Goal: Task Accomplishment & Management: Manage account settings

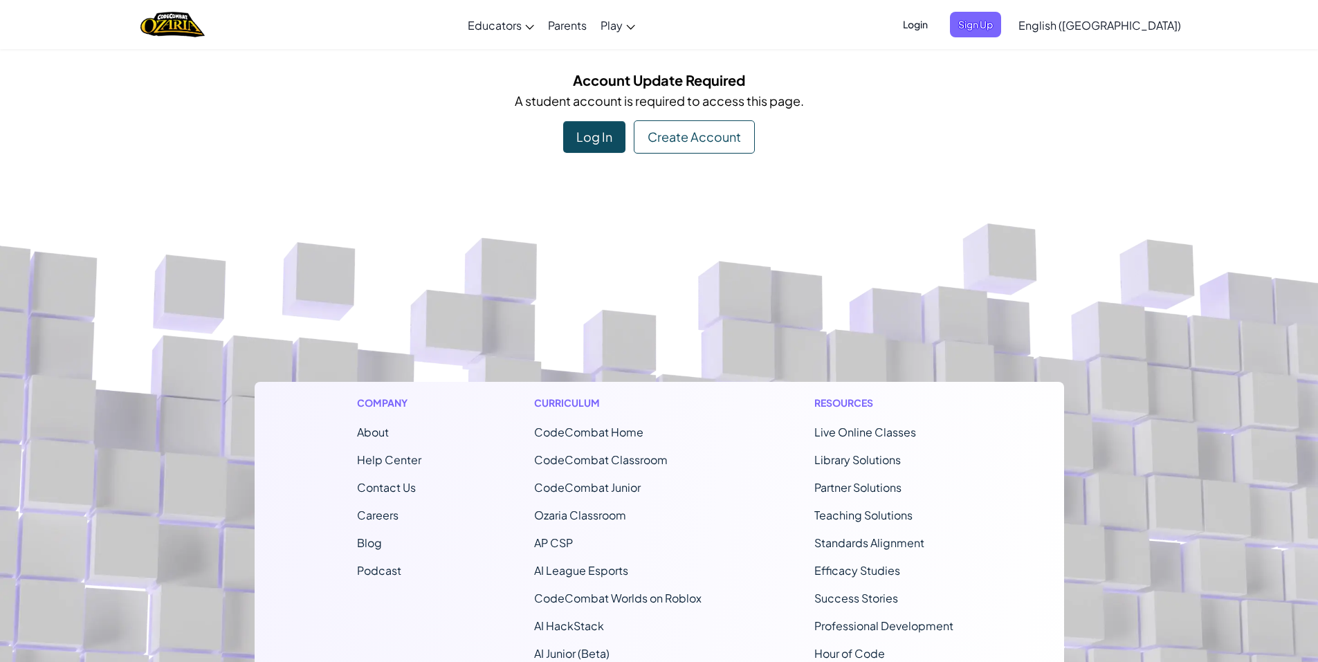
click at [1004, 38] on div "Login Sign Up English (US) English (US) English (UK) 简体中文 繁體中文 русский español …" at bounding box center [1038, 24] width 300 height 37
click at [936, 26] on span "Login" at bounding box center [916, 25] width 42 height 26
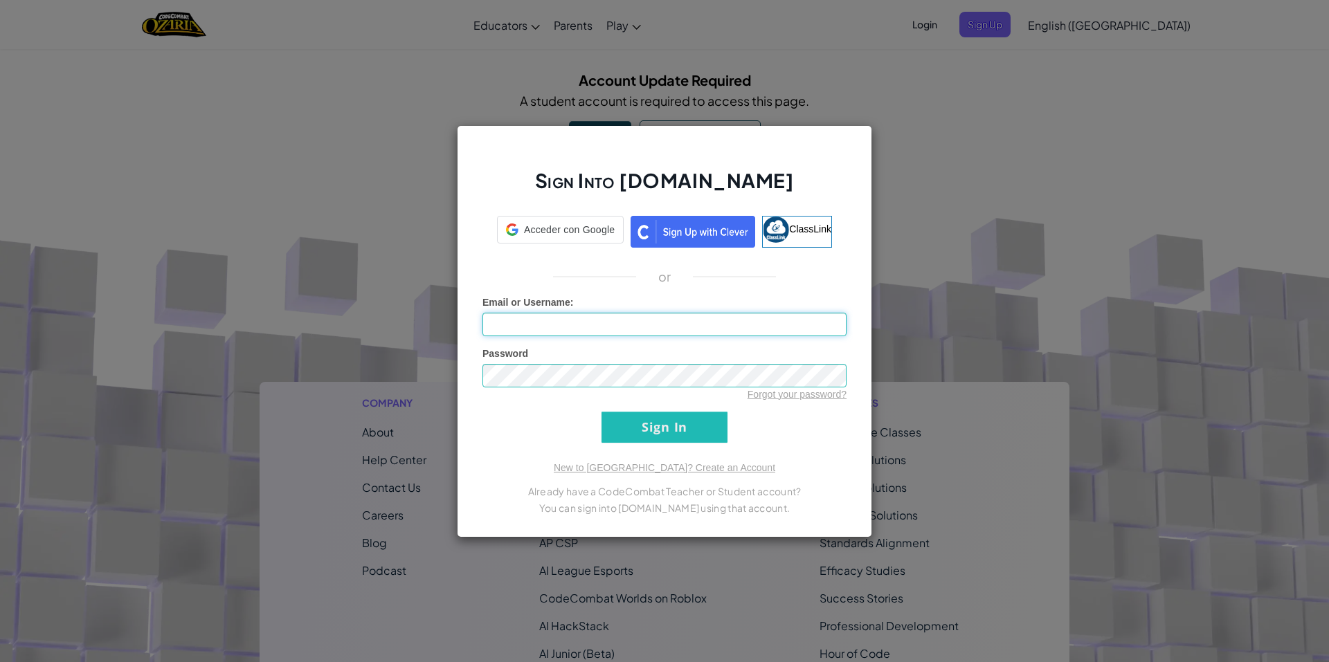
type input "AL07154980@tecmilenio.mx"
click at [639, 432] on input "Sign In" at bounding box center [664, 427] width 126 height 31
